Goal: Manage account settings

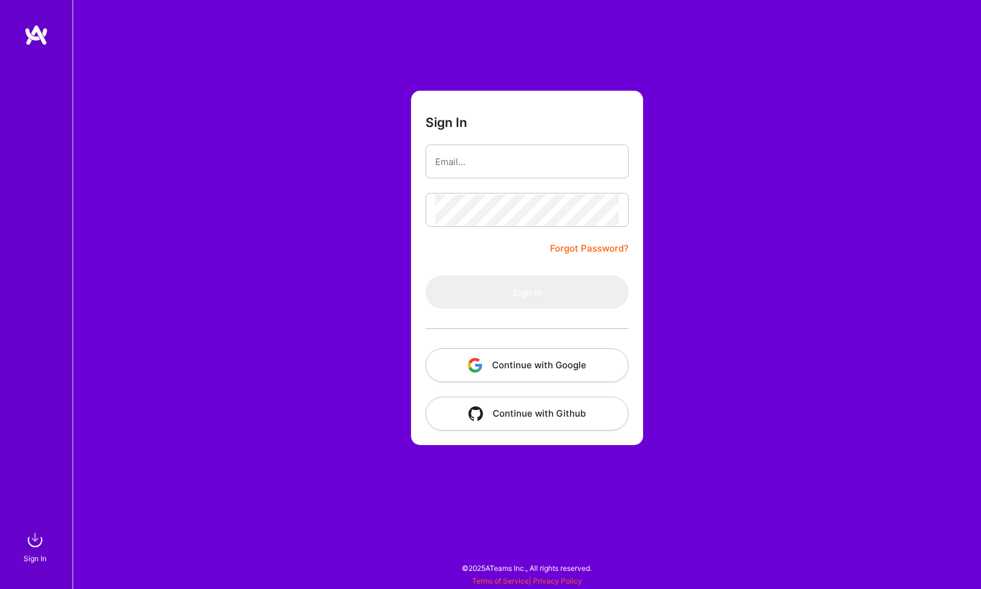
drag, startPoint x: 397, startPoint y: 156, endPoint x: 404, endPoint y: 157, distance: 8.0
click at [400, 156] on div "Sign In Forgot Password? Sign In Continue with Google Continue with Github" at bounding box center [527, 294] width 908 height 589
click at [442, 158] on input "email" at bounding box center [527, 161] width 184 height 31
type input "[EMAIL_ADDRESS][DOMAIN_NAME]"
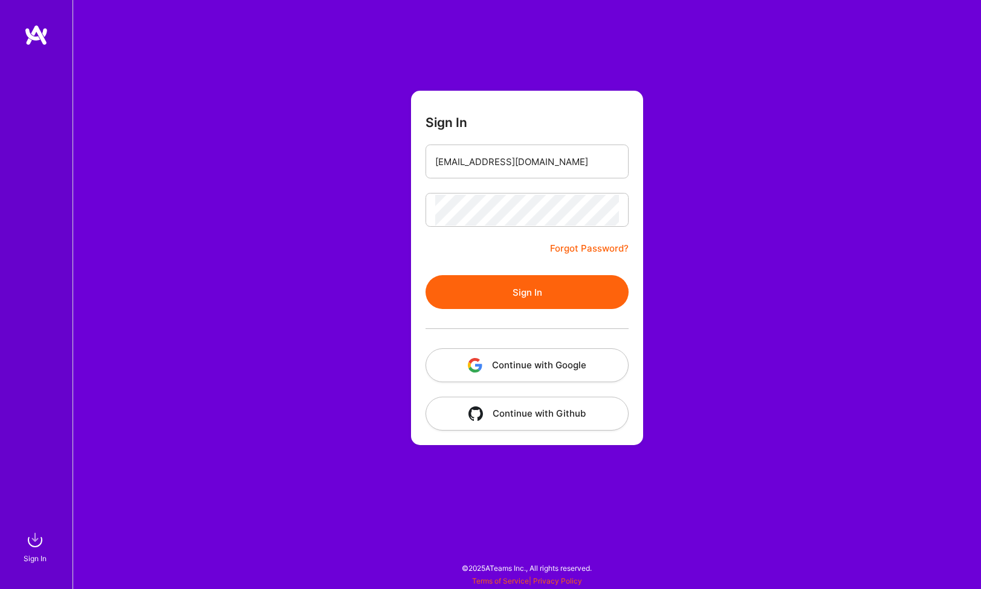
click at [526, 306] on button "Sign In" at bounding box center [527, 292] width 203 height 34
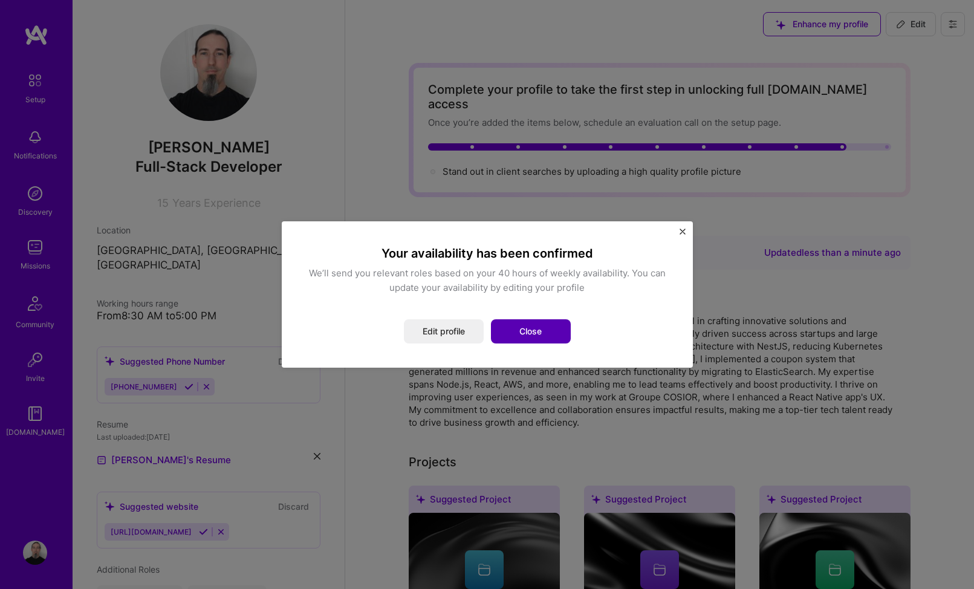
click at [527, 328] on button "Close" at bounding box center [531, 331] width 80 height 24
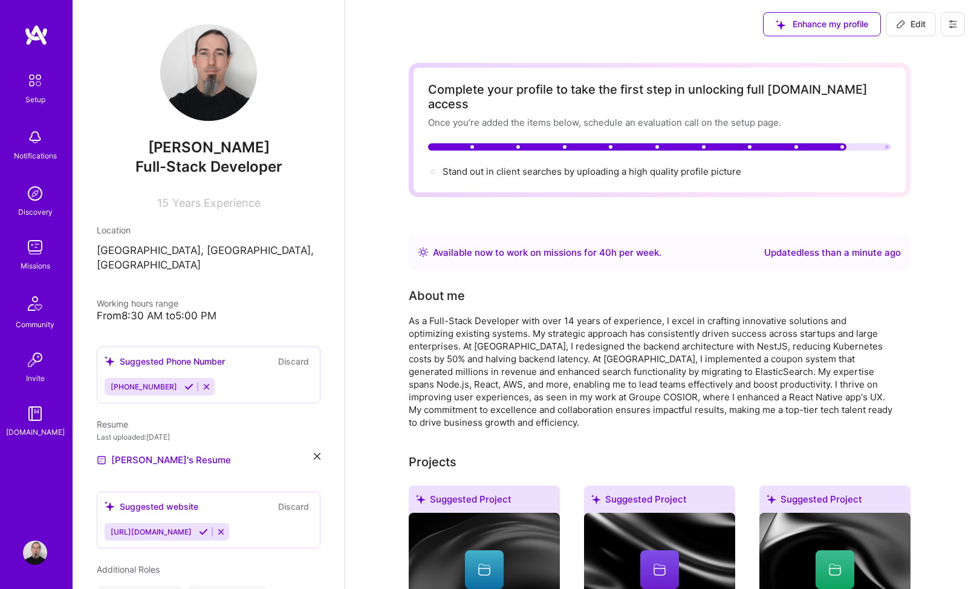
click at [46, 259] on img at bounding box center [35, 247] width 24 height 24
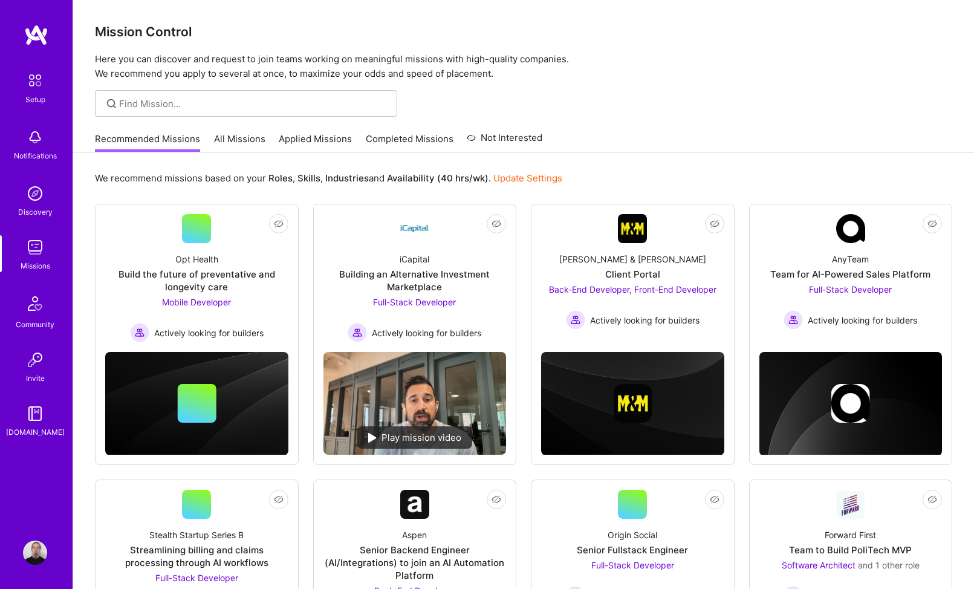
click at [41, 192] on img at bounding box center [35, 193] width 24 height 24
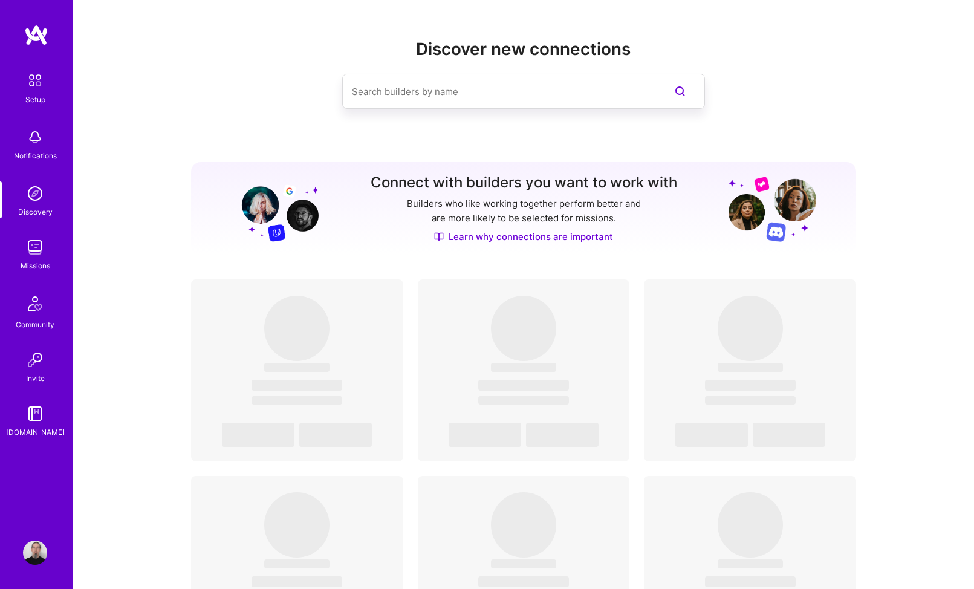
click at [24, 236] on img at bounding box center [35, 247] width 24 height 24
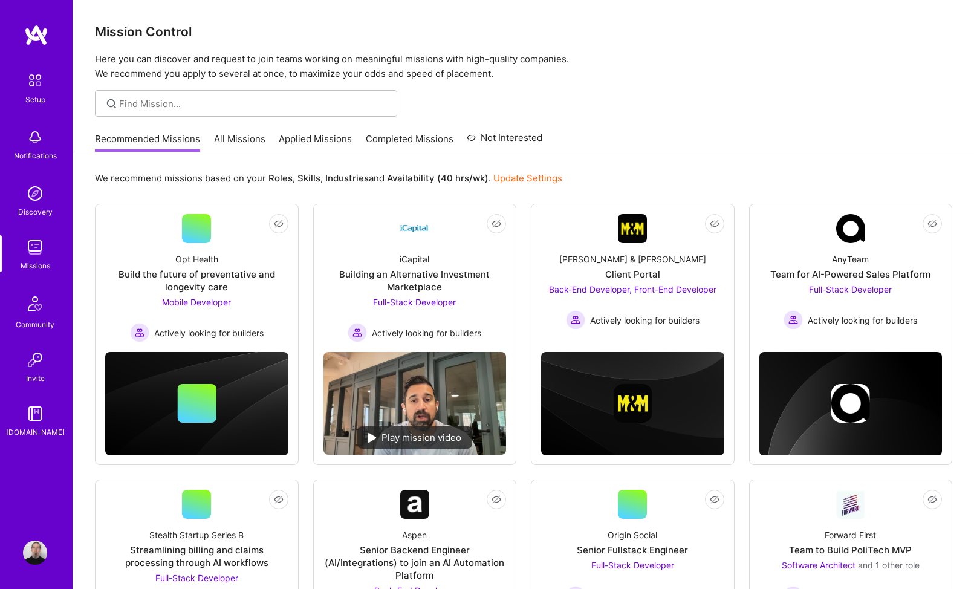
click at [524, 181] on link "Update Settings" at bounding box center [527, 177] width 69 height 11
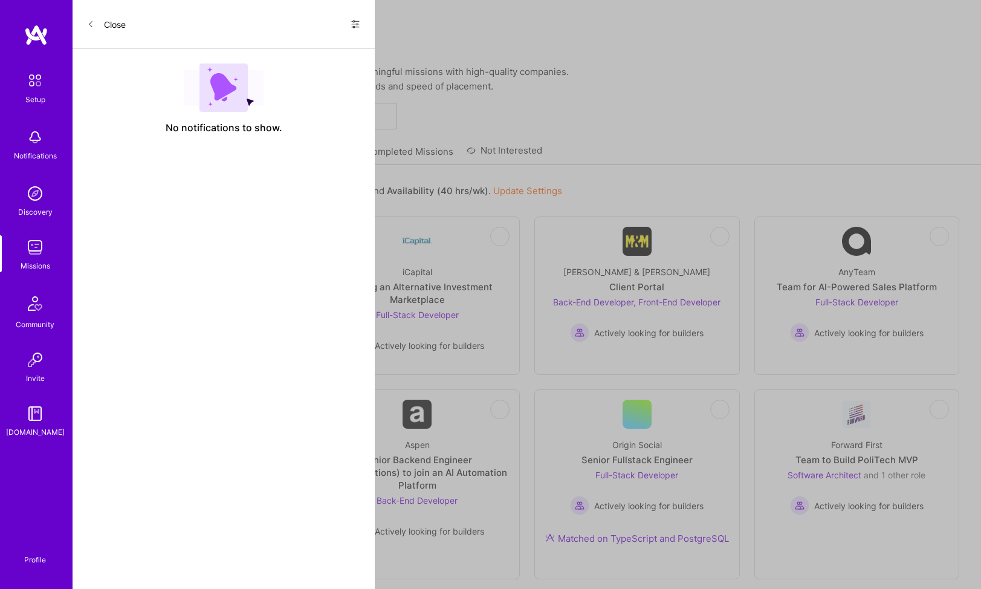
select select "US"
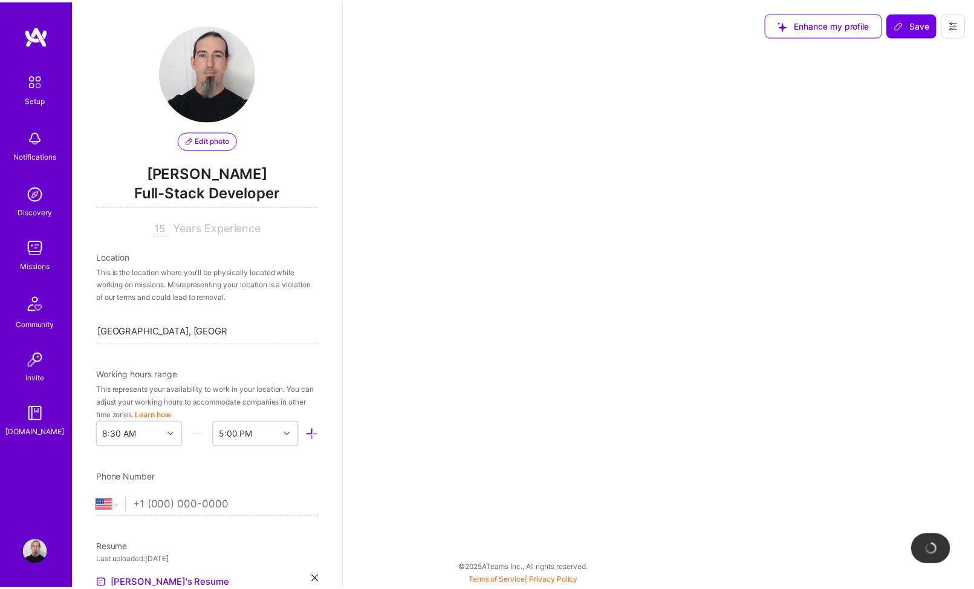
scroll to position [413, 0]
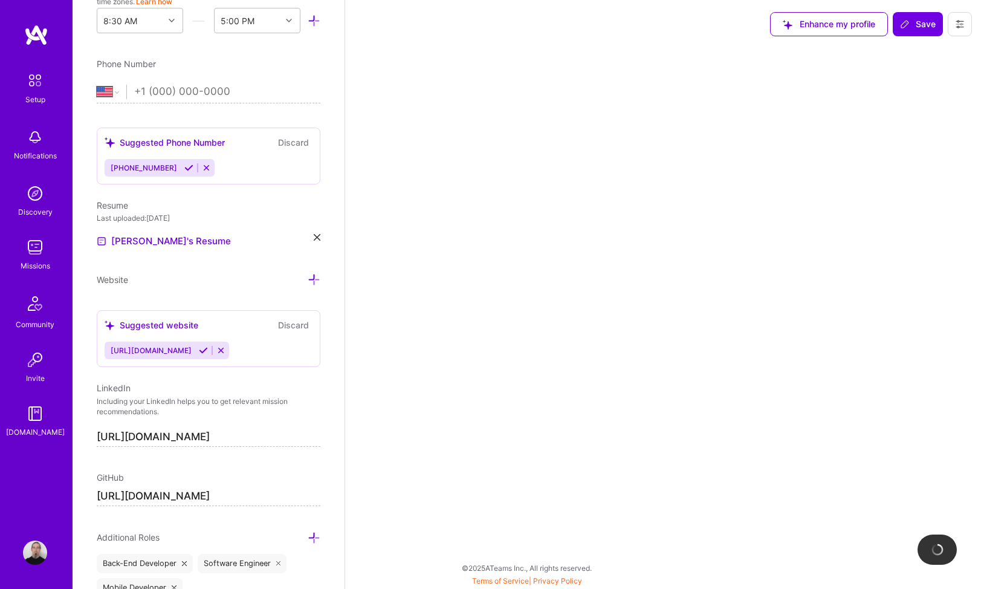
select select "Right Now"
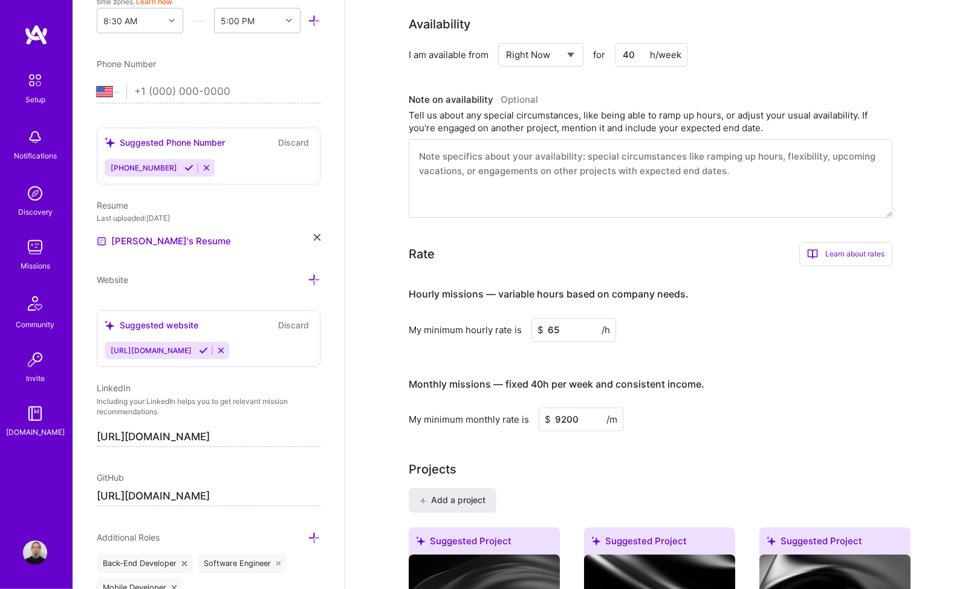
scroll to position [493, 0]
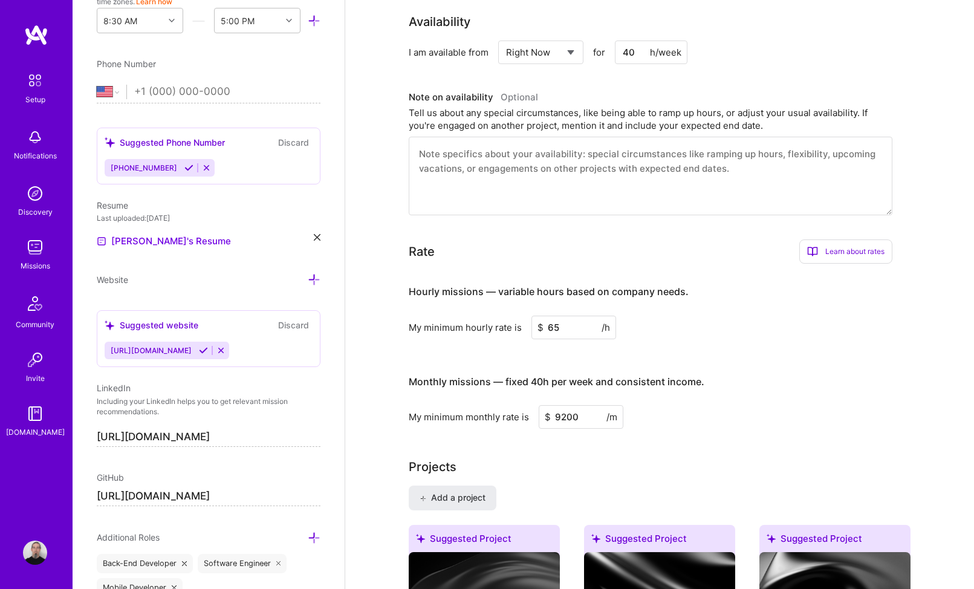
click at [506, 37] on select "Select... Right Now Future Date Not Available" at bounding box center [541, 52] width 70 height 31
click at [678, 93] on h3 "Note on availability Optional" at bounding box center [651, 97] width 484 height 18
click at [506, 37] on select "Select... Right Now Future Date Not Available" at bounding box center [541, 52] width 70 height 31
click at [665, 88] on h3 "Note on availability Optional" at bounding box center [651, 97] width 484 height 18
